Goal: Transaction & Acquisition: Subscribe to service/newsletter

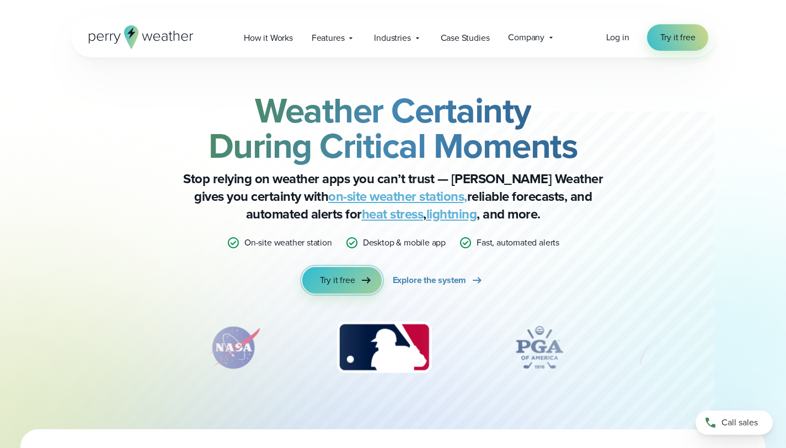
click at [337, 284] on span "Try it free" at bounding box center [337, 280] width 35 height 13
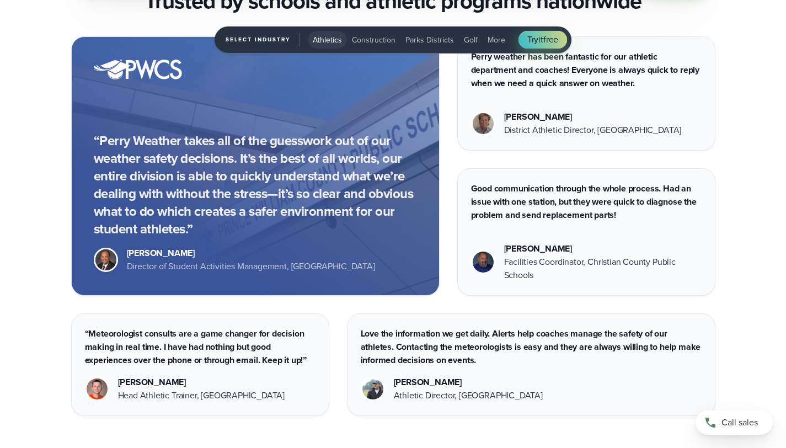
scroll to position [3167, 0]
